Goal: Use online tool/utility

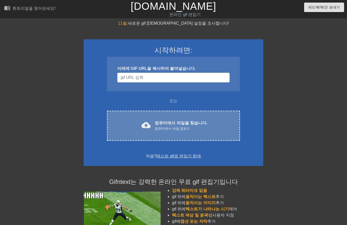
click at [183, 122] on font "컴퓨터에서 파일을 찾습니다." at bounding box center [181, 122] width 53 height 4
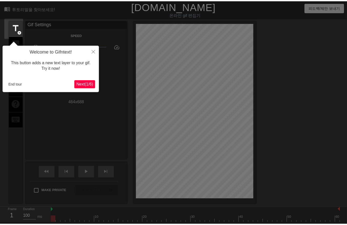
scroll to position [12, 0]
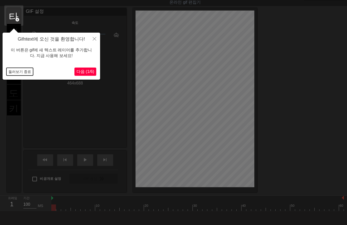
click at [22, 71] on button "둘러보기 종료" at bounding box center [19, 72] width 27 height 8
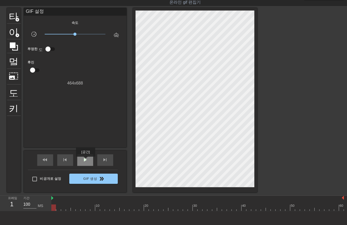
click at [86, 159] on span "play_arrow" at bounding box center [85, 159] width 6 height 6
click at [88, 162] on div "일시 중지" at bounding box center [85, 160] width 16 height 12
click at [53, 209] on div at bounding box center [197, 207] width 292 height 6
drag, startPoint x: 58, startPoint y: 207, endPoint x: 62, endPoint y: 207, distance: 4.4
click at [58, 207] on div at bounding box center [197, 207] width 292 height 6
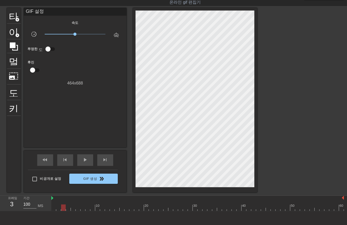
click at [63, 206] on div at bounding box center [197, 207] width 292 height 6
drag, startPoint x: 67, startPoint y: 206, endPoint x: 71, endPoint y: 207, distance: 4.0
click at [67, 206] on div at bounding box center [197, 207] width 292 height 6
click at [73, 208] on div at bounding box center [197, 207] width 292 height 6
click at [78, 208] on div at bounding box center [197, 207] width 292 height 6
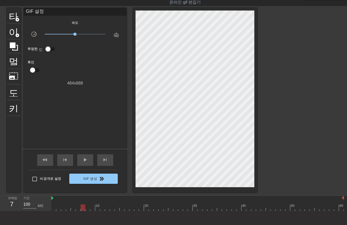
click at [82, 208] on div at bounding box center [197, 207] width 292 height 6
click at [86, 208] on div at bounding box center [197, 207] width 292 height 6
click at [92, 207] on div at bounding box center [197, 207] width 292 height 6
click at [97, 208] on div at bounding box center [197, 207] width 292 height 6
drag, startPoint x: 101, startPoint y: 207, endPoint x: 104, endPoint y: 208, distance: 3.3
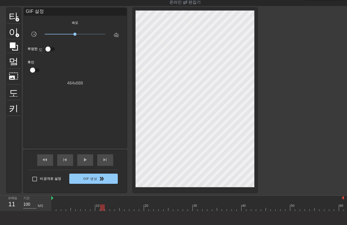
click at [101, 208] on div at bounding box center [197, 207] width 292 height 6
click at [106, 209] on div at bounding box center [197, 207] width 292 height 6
click at [112, 208] on div at bounding box center [197, 207] width 292 height 6
click at [117, 207] on div at bounding box center [197, 207] width 292 height 6
click at [121, 208] on div at bounding box center [197, 207] width 292 height 6
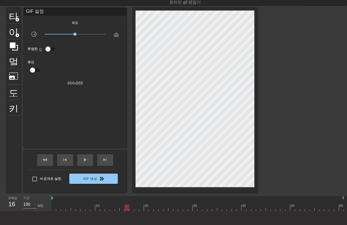
click at [126, 208] on div at bounding box center [197, 207] width 292 height 6
click at [131, 208] on div at bounding box center [197, 207] width 292 height 6
click at [136, 208] on div at bounding box center [197, 207] width 292 height 6
click at [140, 208] on div at bounding box center [197, 207] width 292 height 6
drag, startPoint x: 145, startPoint y: 208, endPoint x: 149, endPoint y: 210, distance: 4.8
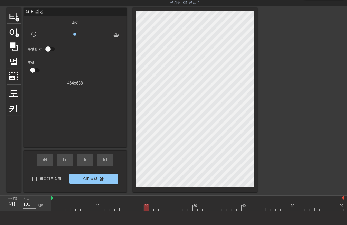
click at [146, 209] on div at bounding box center [197, 207] width 292 height 6
drag, startPoint x: 151, startPoint y: 207, endPoint x: 153, endPoint y: 210, distance: 3.3
click at [151, 208] on div at bounding box center [197, 207] width 292 height 6
drag, startPoint x: 156, startPoint y: 207, endPoint x: 158, endPoint y: 209, distance: 3.6
click at [156, 208] on div at bounding box center [197, 207] width 292 height 6
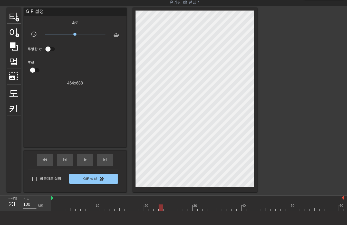
drag, startPoint x: 160, startPoint y: 207, endPoint x: 163, endPoint y: 208, distance: 3.0
click at [160, 208] on div at bounding box center [197, 207] width 292 height 6
click at [164, 208] on div at bounding box center [197, 207] width 292 height 6
drag, startPoint x: 170, startPoint y: 207, endPoint x: 171, endPoint y: 210, distance: 3.4
click at [170, 209] on div at bounding box center [197, 207] width 292 height 6
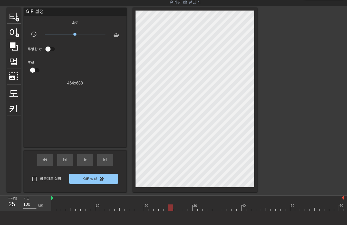
click at [175, 209] on div at bounding box center [197, 207] width 292 height 6
click at [179, 208] on div at bounding box center [197, 207] width 292 height 6
click at [184, 208] on div at bounding box center [197, 207] width 292 height 6
click at [189, 208] on div at bounding box center [197, 207] width 292 height 6
click at [194, 208] on div at bounding box center [197, 207] width 292 height 6
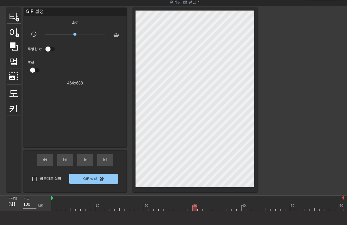
click at [199, 209] on div at bounding box center [197, 207] width 292 height 6
drag, startPoint x: 204, startPoint y: 207, endPoint x: 208, endPoint y: 209, distance: 4.9
click at [204, 209] on div at bounding box center [197, 207] width 292 height 6
drag, startPoint x: 209, startPoint y: 207, endPoint x: 211, endPoint y: 208, distance: 3.1
click at [209, 208] on div at bounding box center [197, 207] width 292 height 6
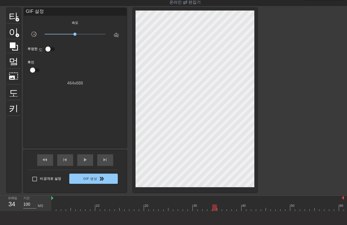
click at [213, 208] on div at bounding box center [197, 207] width 292 height 6
click at [219, 208] on div at bounding box center [197, 207] width 292 height 6
click at [223, 208] on div at bounding box center [197, 207] width 292 height 6
click at [229, 209] on div at bounding box center [197, 207] width 292 height 6
click at [234, 208] on div at bounding box center [197, 207] width 292 height 6
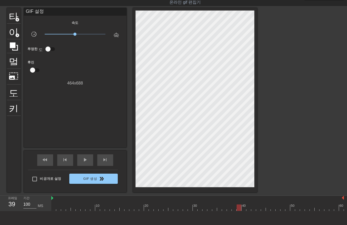
click at [238, 208] on div at bounding box center [197, 207] width 292 height 6
click at [243, 209] on div at bounding box center [197, 207] width 292 height 6
drag, startPoint x: 247, startPoint y: 207, endPoint x: 249, endPoint y: 209, distance: 3.3
click at [249, 209] on div at bounding box center [197, 207] width 292 height 6
click at [251, 209] on div at bounding box center [197, 207] width 292 height 6
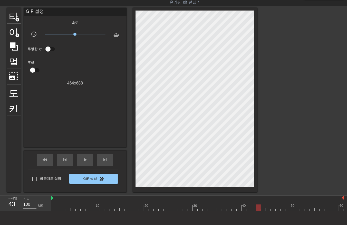
click at [258, 208] on div at bounding box center [197, 207] width 292 height 6
drag, startPoint x: 262, startPoint y: 209, endPoint x: 268, endPoint y: 213, distance: 7.6
click at [262, 209] on div at bounding box center [197, 207] width 292 height 6
drag, startPoint x: 266, startPoint y: 209, endPoint x: 267, endPoint y: 211, distance: 2.9
click at [267, 210] on div "10 20 30 40 50 60" at bounding box center [197, 202] width 292 height 15
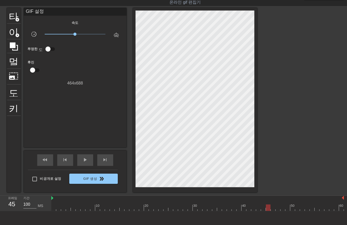
click at [271, 211] on div "menu_book 튜토리얼을 찾아보세요! [DOMAIN_NAME] 온라인 gif 편집기 피드백/제안 보내기 타이틀 add_circle 이미지 …" at bounding box center [173, 117] width 347 height 259
click at [277, 210] on div at bounding box center [197, 207] width 292 height 6
click at [281, 210] on div at bounding box center [197, 207] width 292 height 6
drag, startPoint x: 286, startPoint y: 208, endPoint x: 290, endPoint y: 213, distance: 5.8
click at [287, 210] on div "10 20 30 40 50 60" at bounding box center [197, 202] width 292 height 15
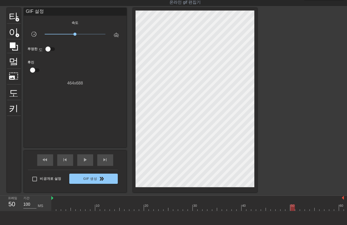
click at [291, 210] on div at bounding box center [197, 207] width 292 height 6
drag, startPoint x: 296, startPoint y: 209, endPoint x: 301, endPoint y: 213, distance: 6.4
click at [295, 210] on div at bounding box center [197, 207] width 292 height 6
drag, startPoint x: 301, startPoint y: 208, endPoint x: 305, endPoint y: 210, distance: 4.9
click at [302, 209] on div at bounding box center [197, 207] width 292 height 6
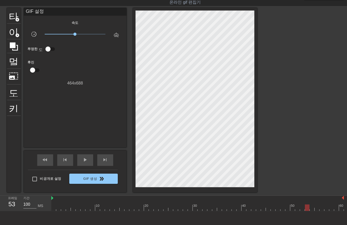
click at [306, 210] on div at bounding box center [197, 207] width 292 height 6
drag, startPoint x: 310, startPoint y: 208, endPoint x: 312, endPoint y: 211, distance: 3.6
click at [310, 209] on div at bounding box center [197, 207] width 292 height 6
click at [315, 210] on div at bounding box center [197, 207] width 292 height 6
drag, startPoint x: 321, startPoint y: 209, endPoint x: 324, endPoint y: 212, distance: 4.4
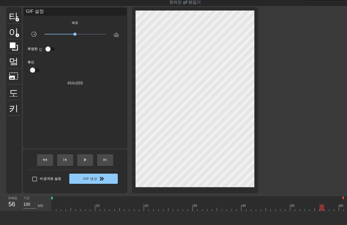
click at [321, 210] on div "10 20 30 40 50 60" at bounding box center [197, 202] width 292 height 15
click at [326, 211] on div "menu_book 튜토리얼을 찾아보세요! [DOMAIN_NAME] 온라인 gif 편집기 피드백/제안 보내기 타이틀 add_circle 이미지 …" at bounding box center [173, 117] width 347 height 259
click at [331, 210] on div at bounding box center [197, 207] width 292 height 6
click at [334, 209] on div at bounding box center [197, 207] width 292 height 6
click at [339, 208] on div at bounding box center [197, 207] width 292 height 6
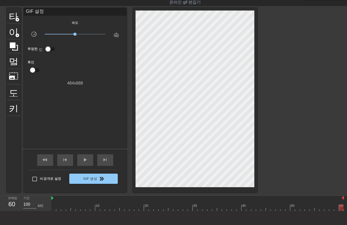
drag, startPoint x: 303, startPoint y: 224, endPoint x: 316, endPoint y: 212, distance: 17.6
click at [334, 219] on div "도구 모음에서 "텍스트 추가" 버튼을 클릭하여 gif에 텍스트 추가를 시작하세요!" at bounding box center [173, 229] width 347 height 36
